Goal: Information Seeking & Learning: Understand process/instructions

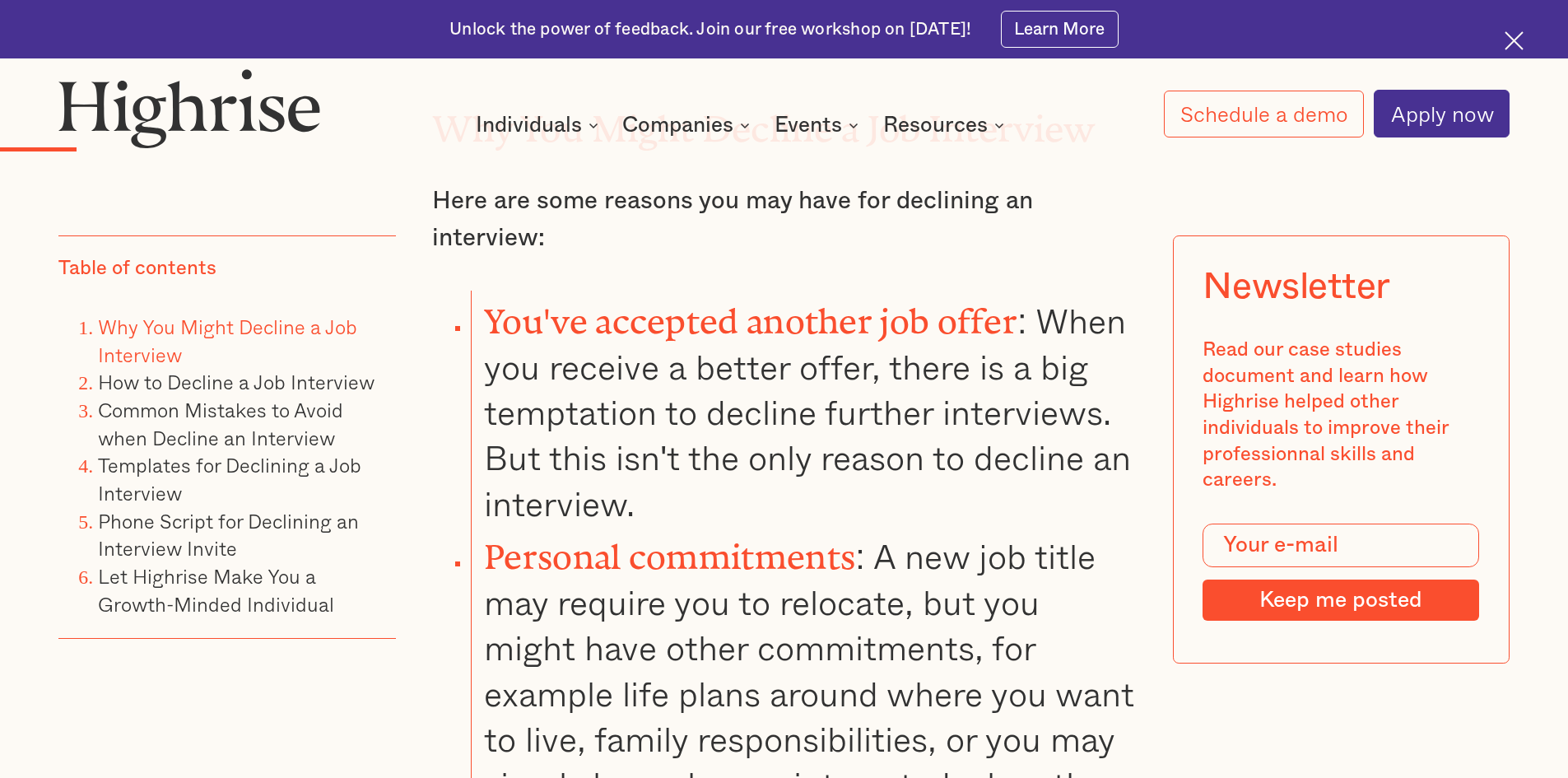
scroll to position [2207, 0]
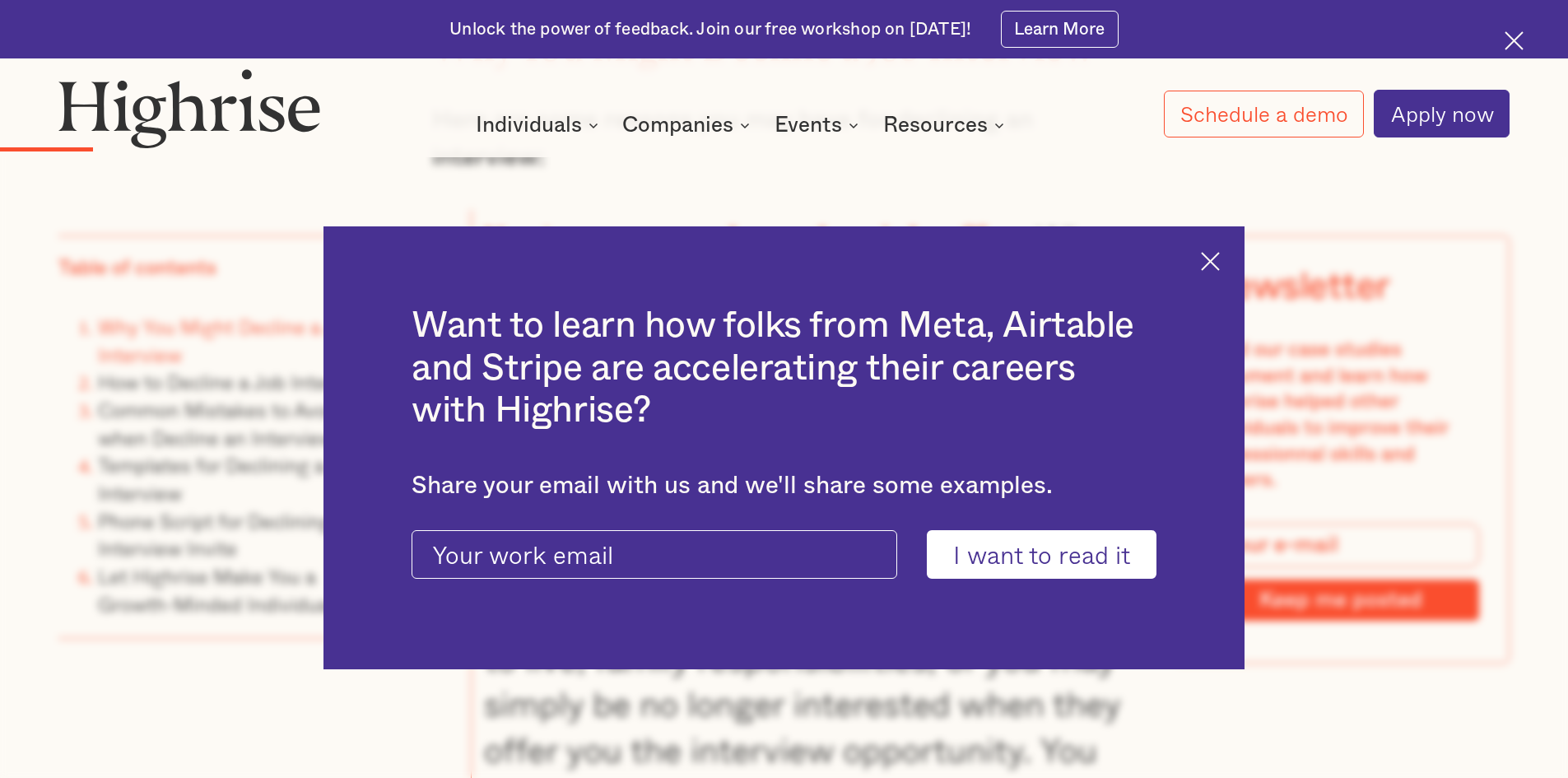
click at [1220, 252] on img at bounding box center [1211, 262] width 19 height 19
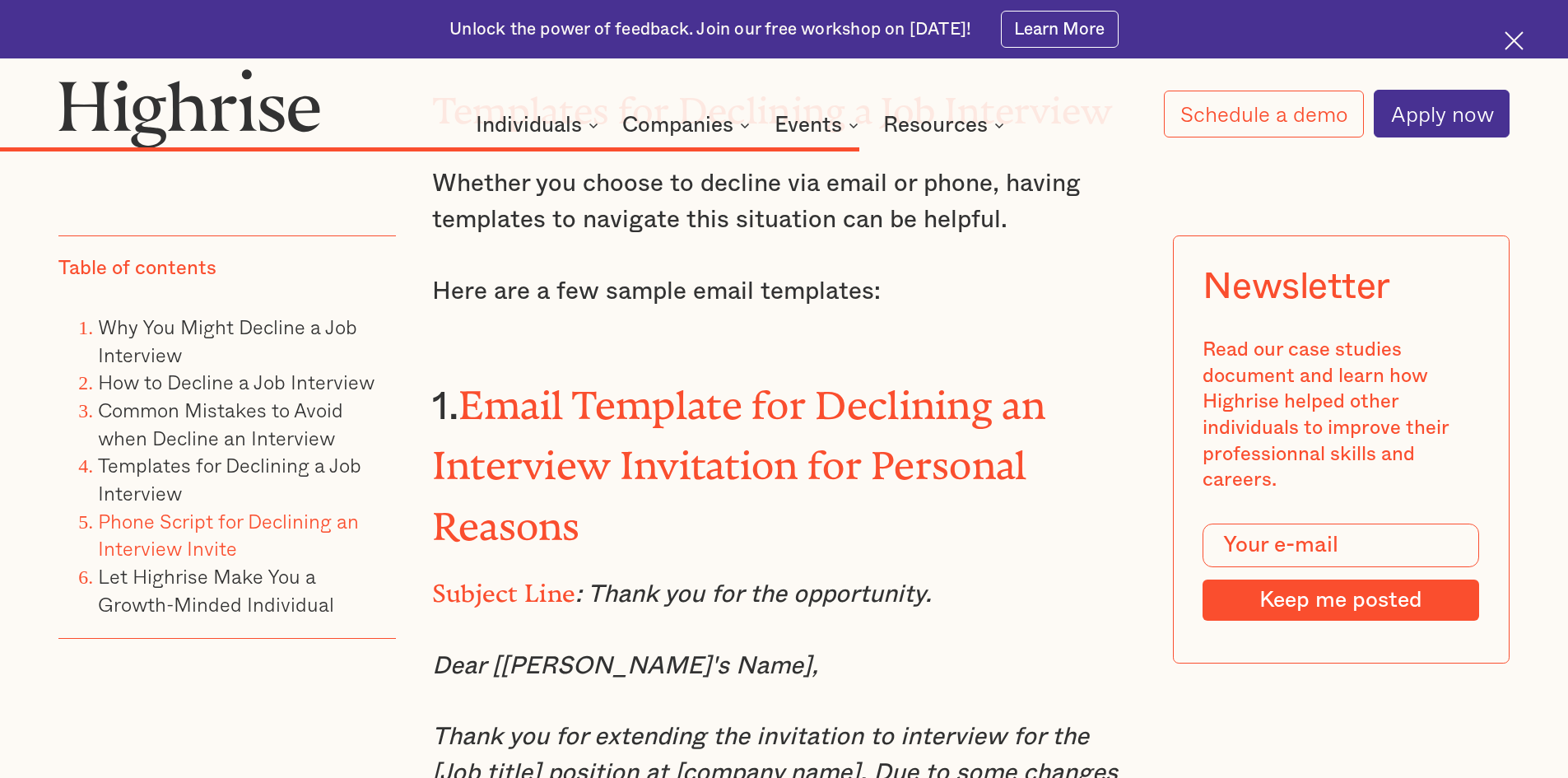
scroll to position [10358, 0]
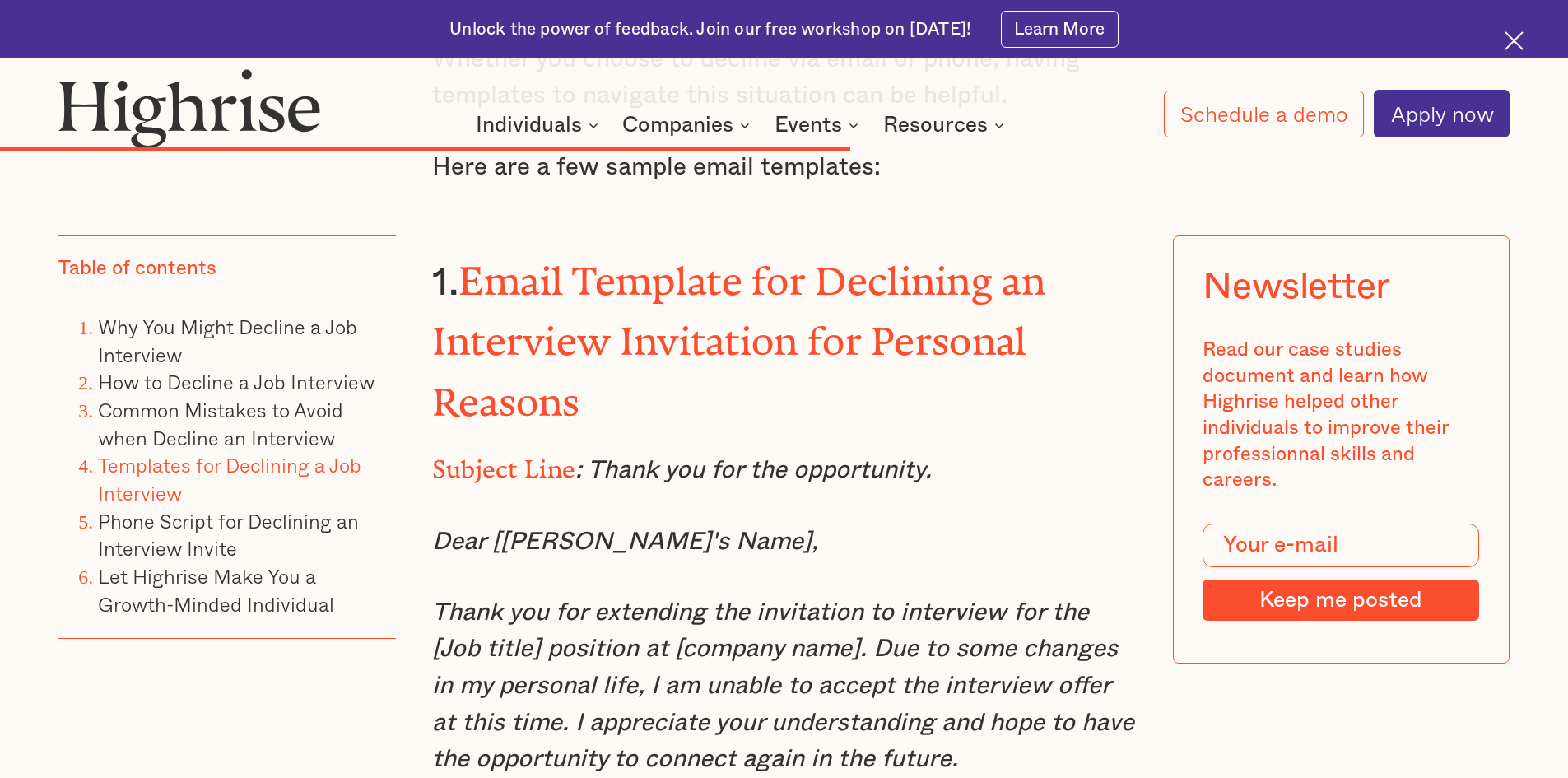
scroll to position [10619, 0]
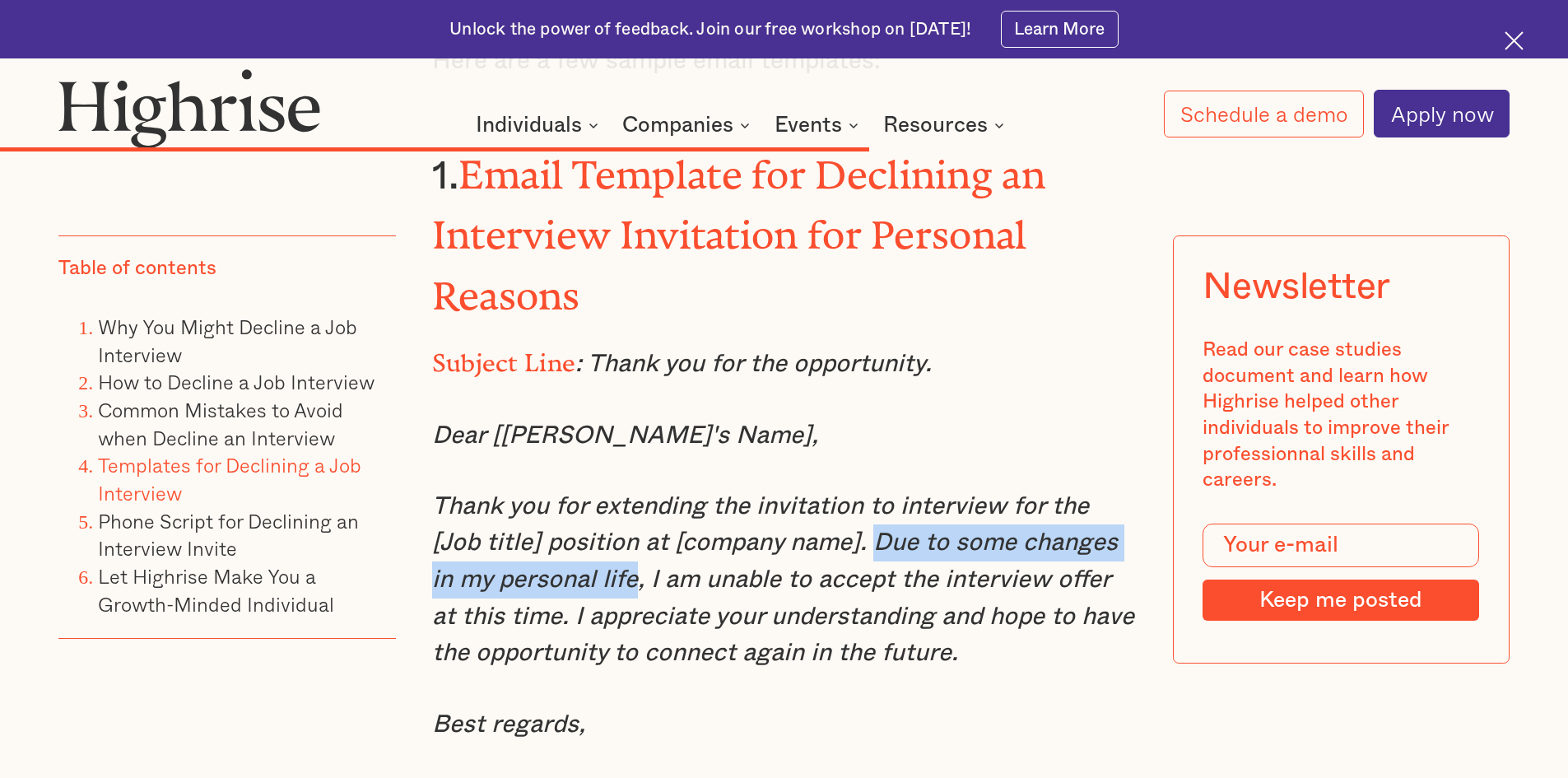
drag, startPoint x: 818, startPoint y: 430, endPoint x: 570, endPoint y: 464, distance: 250.3
click at [570, 494] on em "Thank you for extending the invitation to interview for the [Job title] positio…" at bounding box center [783, 580] width 703 height 172
copy em "Due to some changes in my personal life"
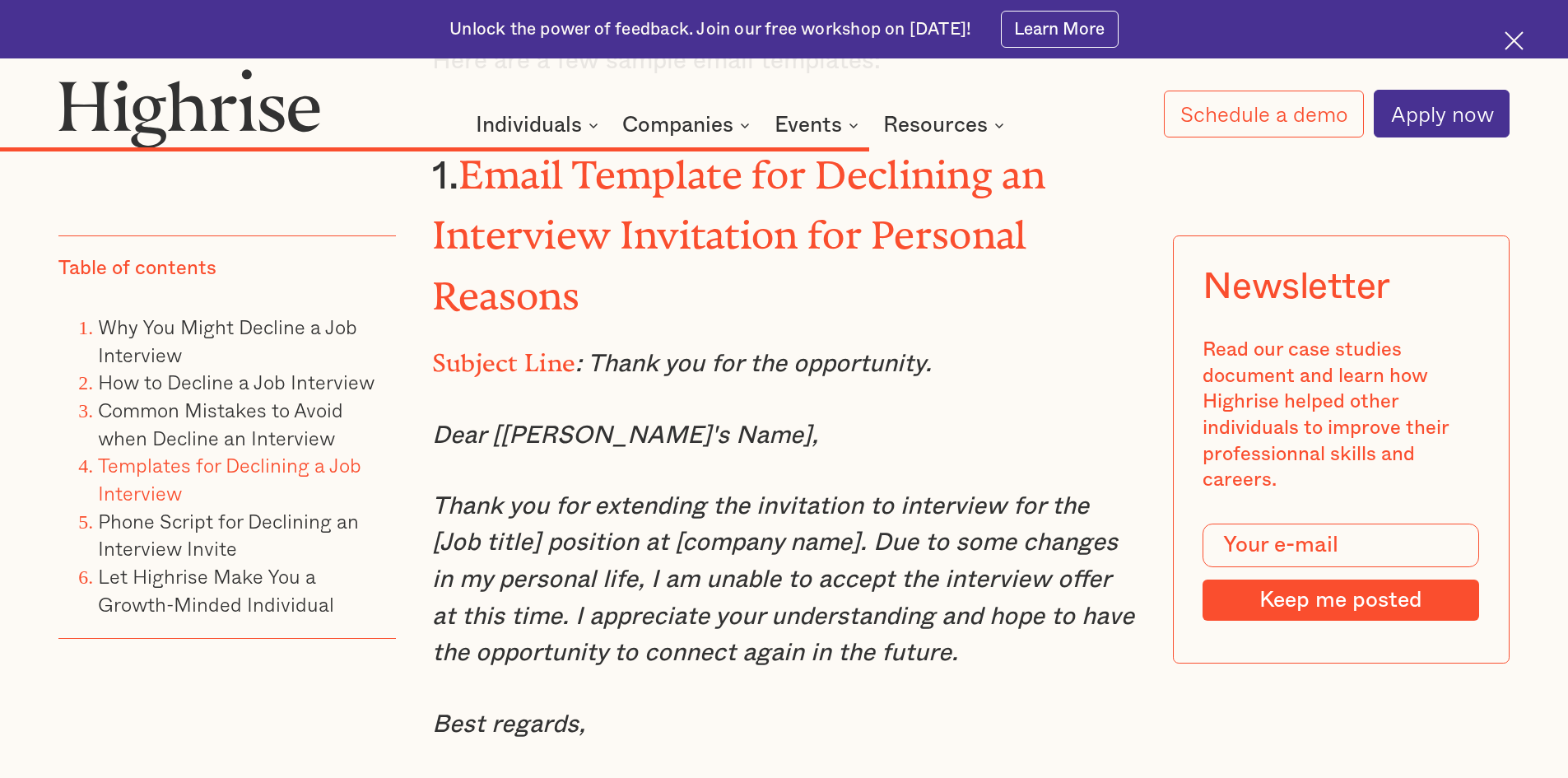
click at [702, 494] on em "Thank you for extending the invitation to interview for the [Job title] positio…" at bounding box center [783, 580] width 703 height 172
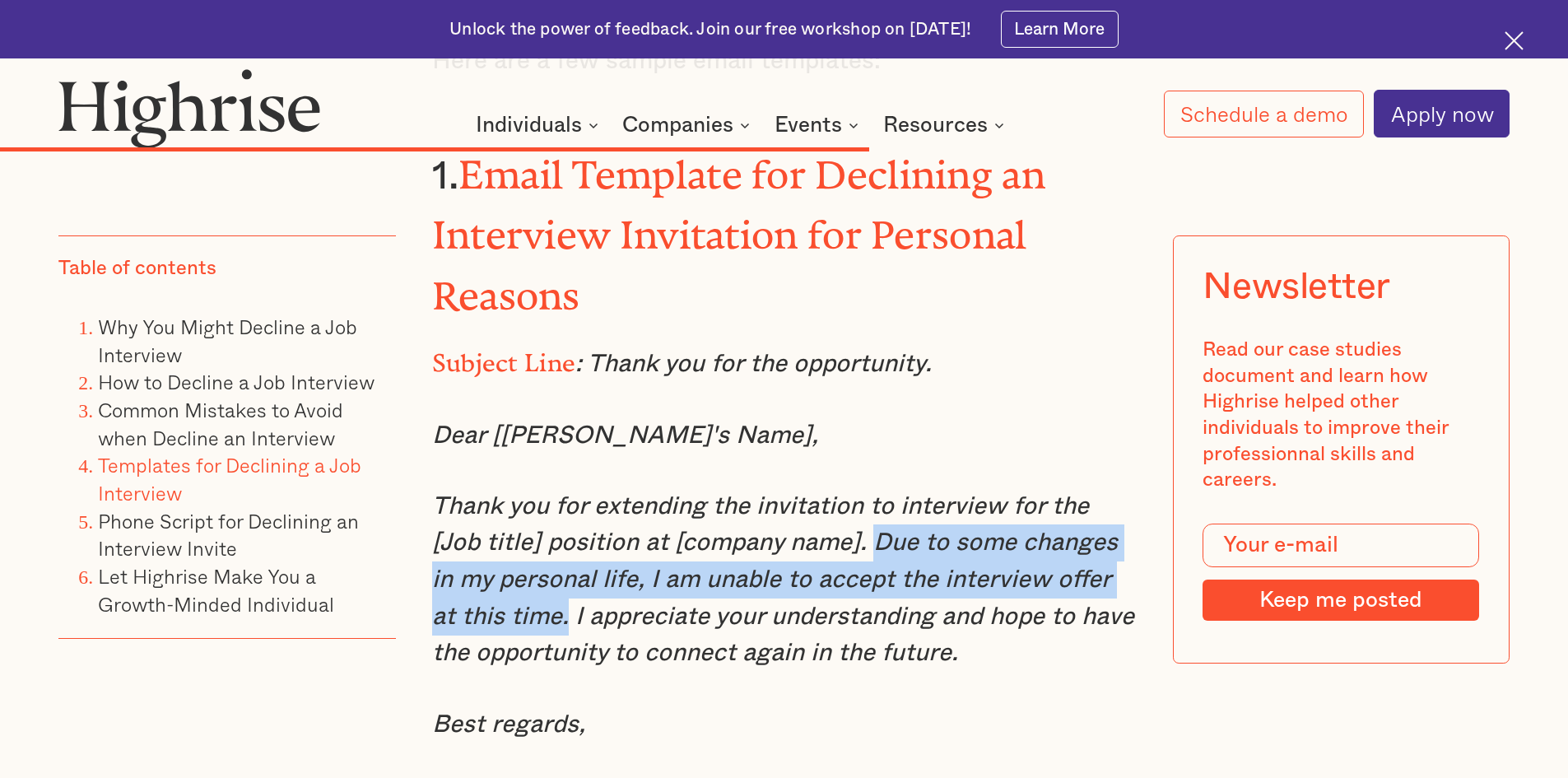
drag, startPoint x: 820, startPoint y: 432, endPoint x: 489, endPoint y: 518, distance: 342.0
click at [489, 518] on em "Thank you for extending the invitation to interview for the [Job title] positio…" at bounding box center [783, 580] width 703 height 172
copy em "Due to some changes in my personal life, I am unable to accept the interview of…"
